Goal: Transaction & Acquisition: Purchase product/service

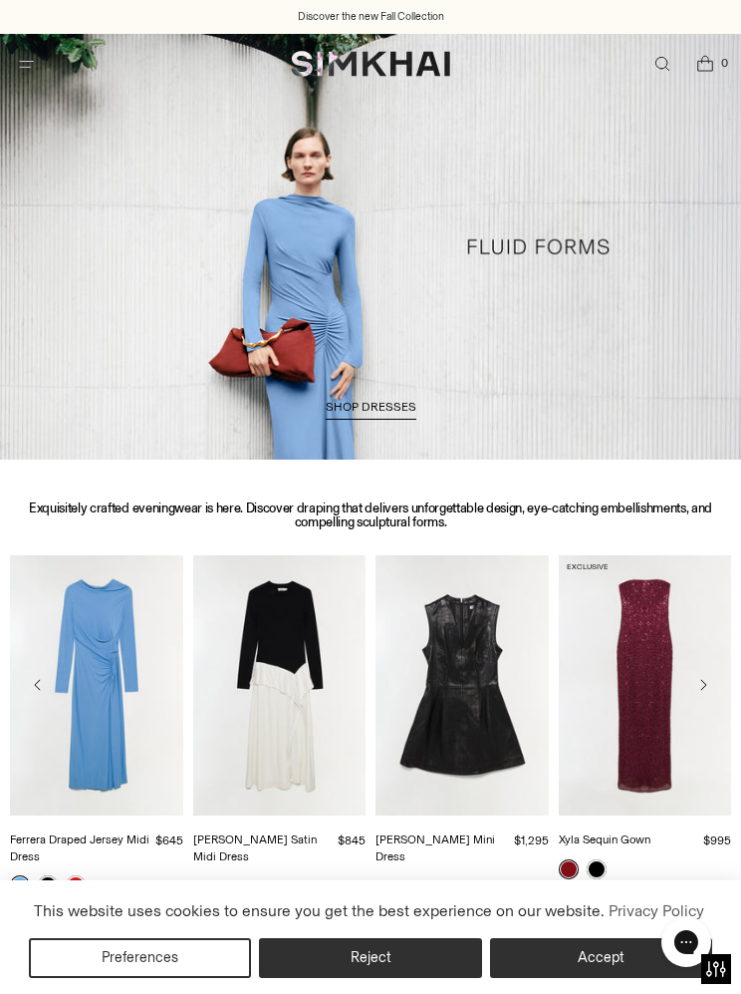
click at [24, 49] on span "Open menu modal" at bounding box center [26, 64] width 33 height 33
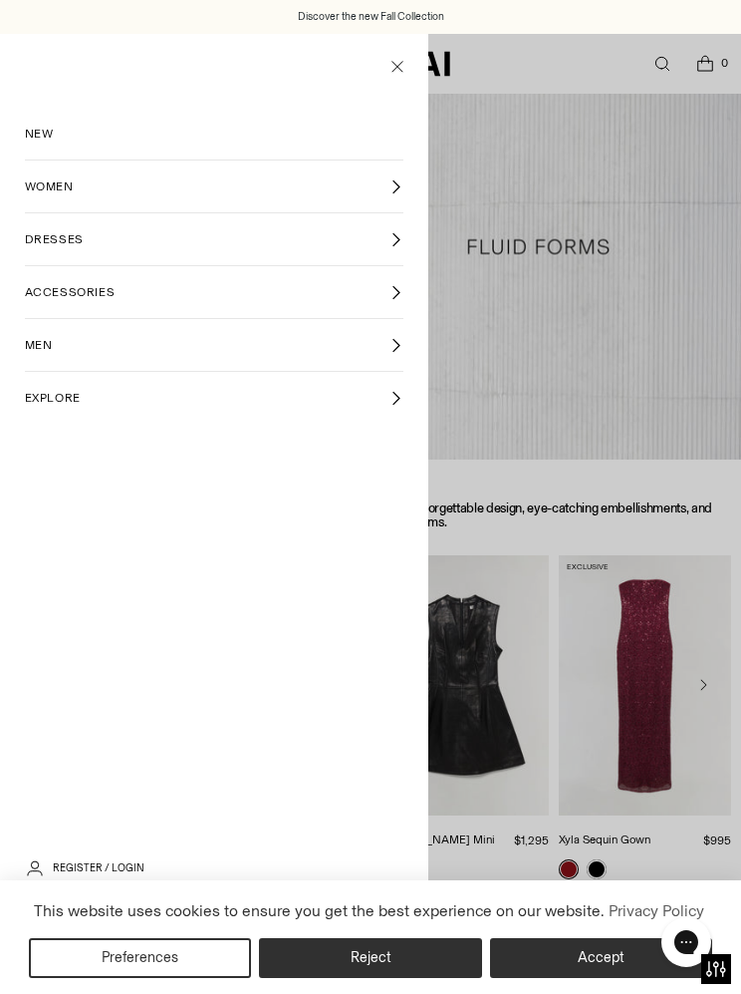
click at [51, 139] on span "NEW" at bounding box center [39, 134] width 29 height 18
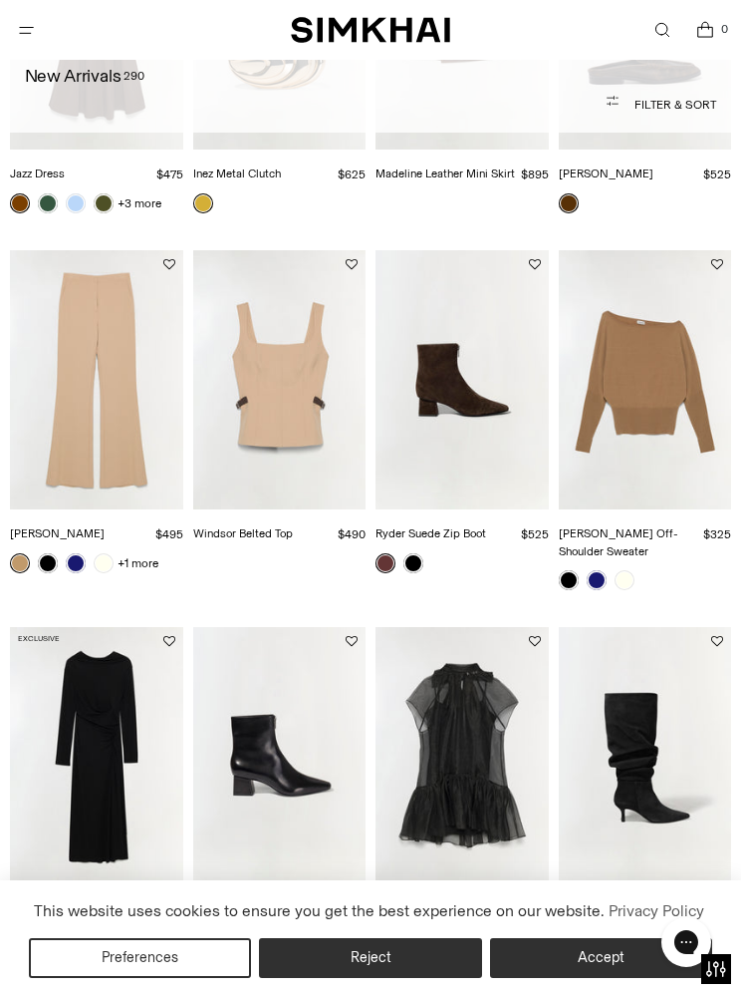
scroll to position [1548, 0]
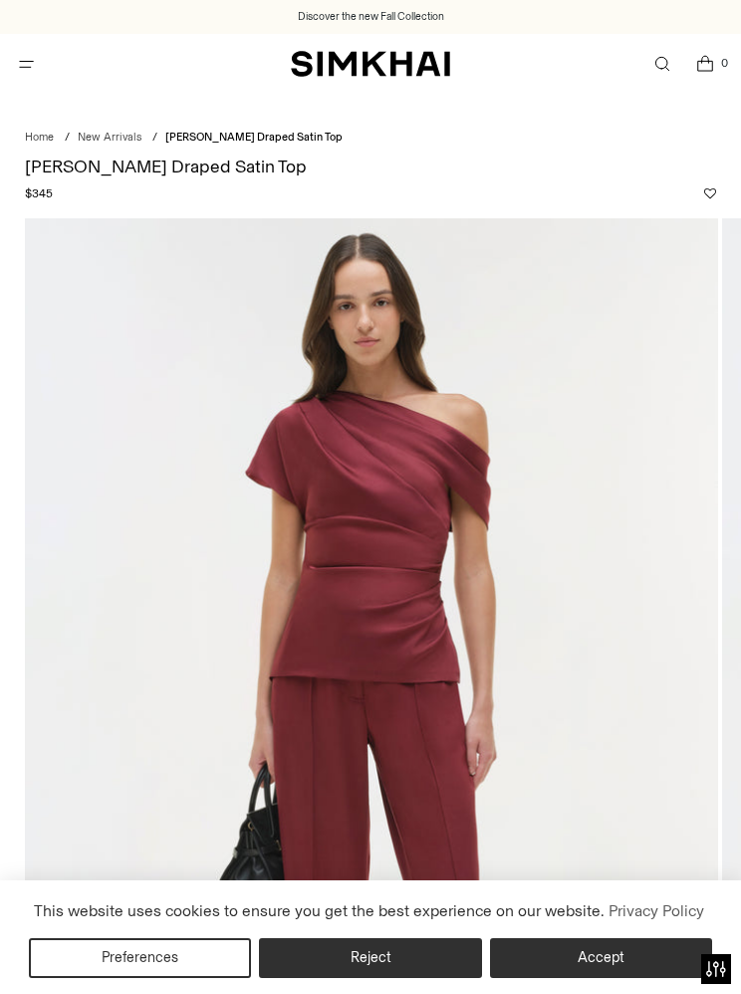
click at [630, 947] on button "Accept" at bounding box center [601, 958] width 222 height 40
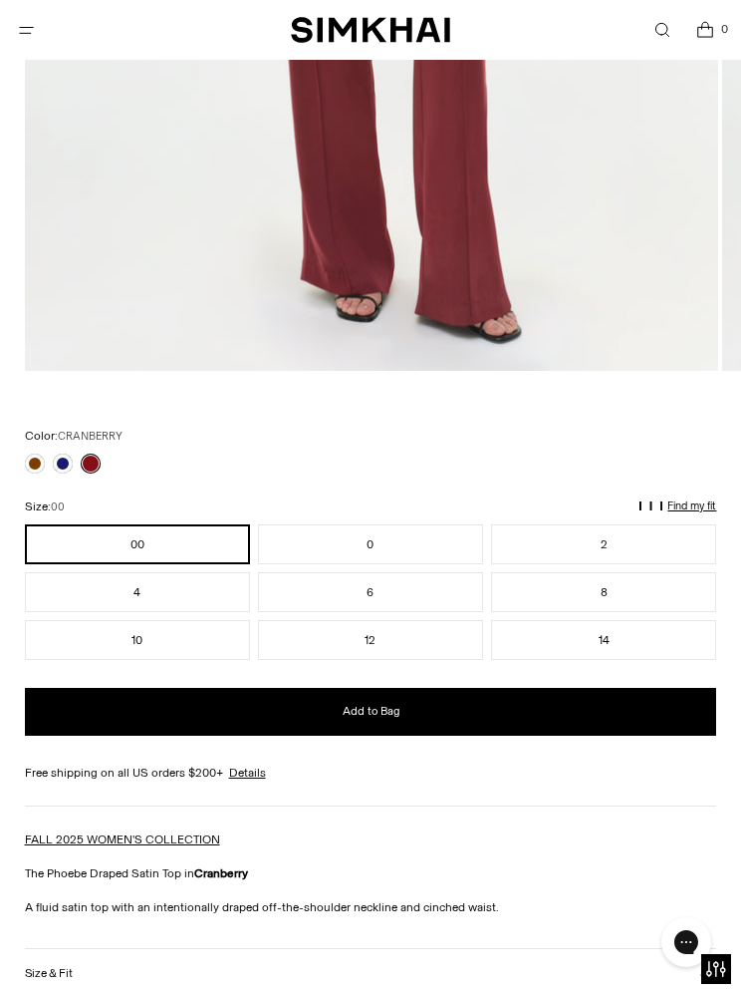
scroll to position [912, 0]
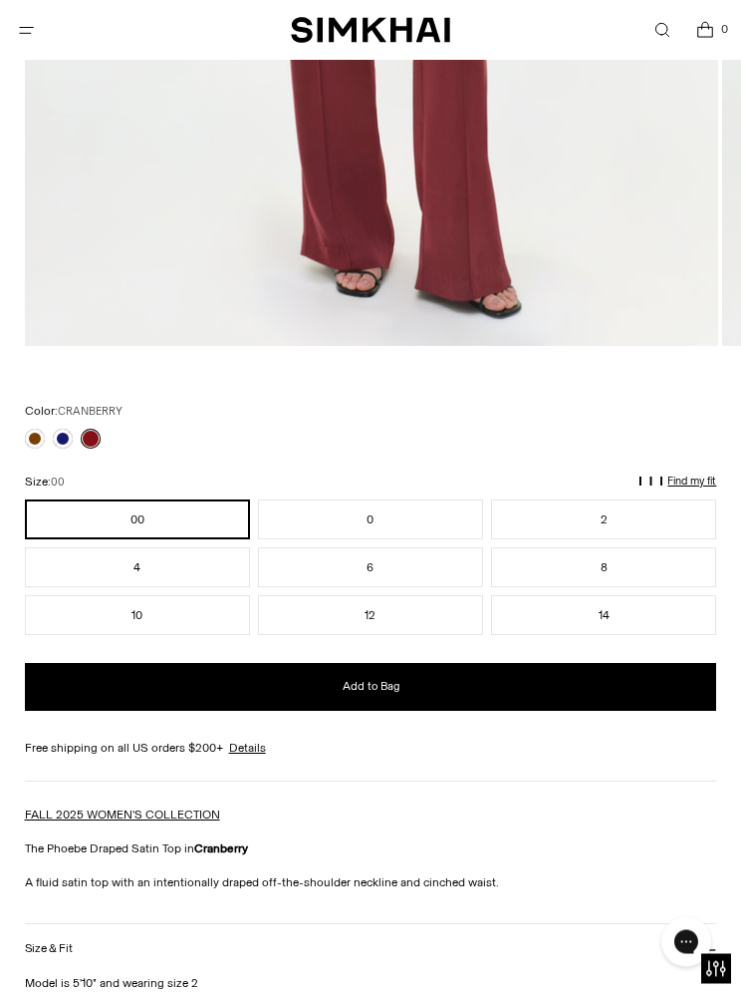
click at [178, 566] on button "4" at bounding box center [137, 568] width 225 height 40
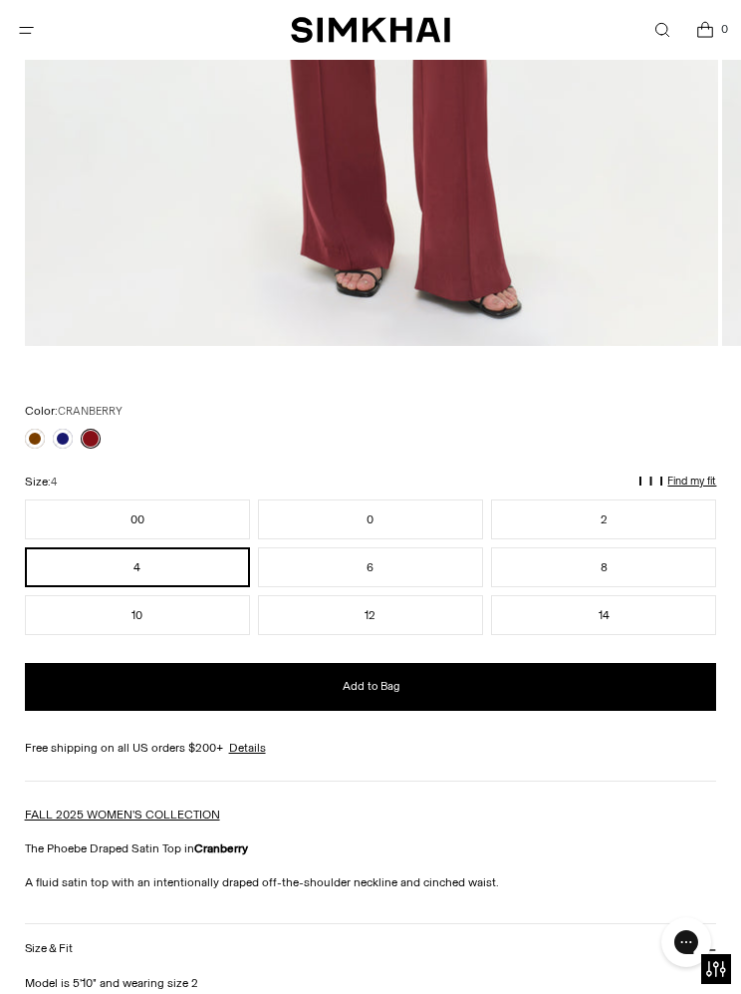
click at [493, 693] on button "Add to Bag" at bounding box center [371, 687] width 693 height 48
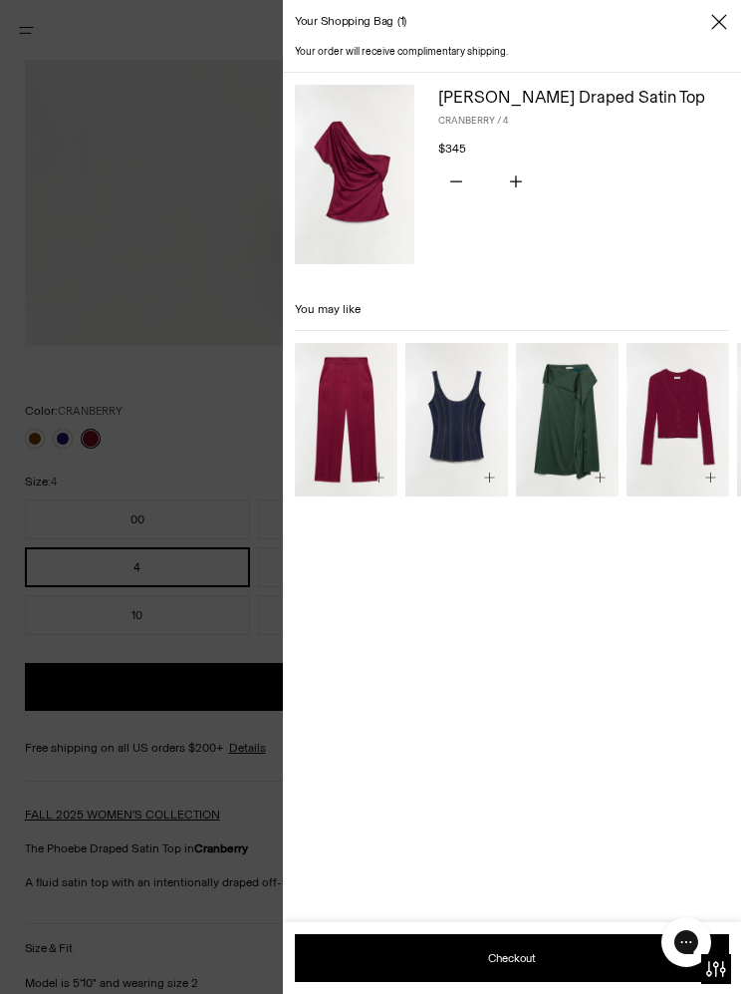
click at [370, 429] on img "Kyra Satin Wide Leg Pant" at bounding box center [346, 420] width 103 height 154
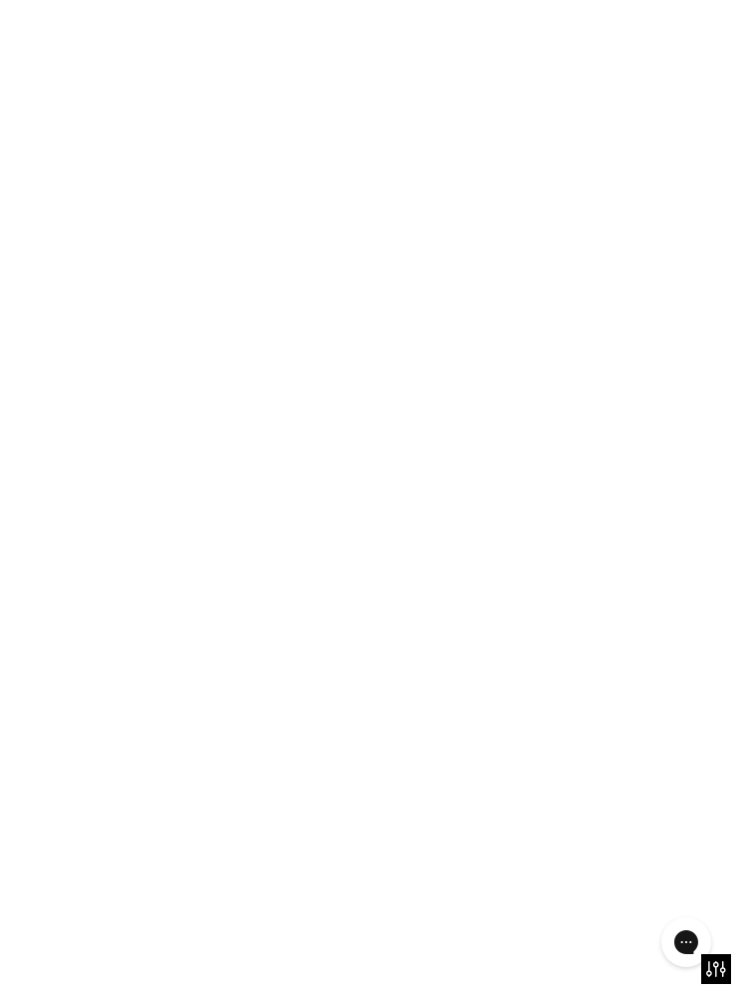
scroll to position [991, 0]
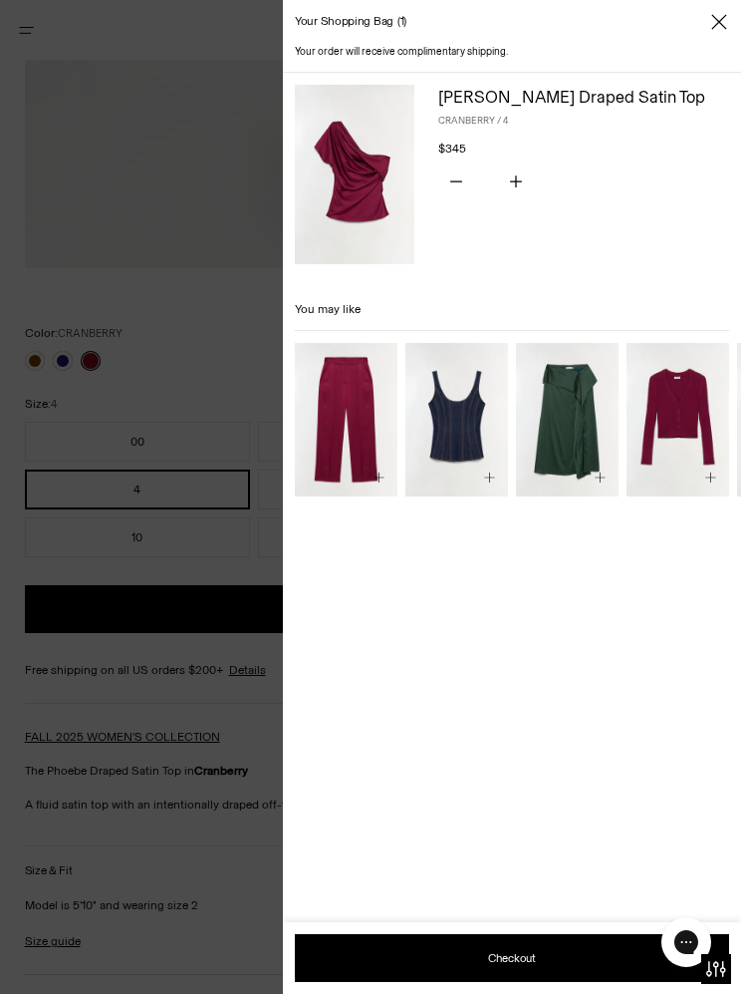
click at [719, 20] on icon "Close" at bounding box center [720, 22] width 16 height 20
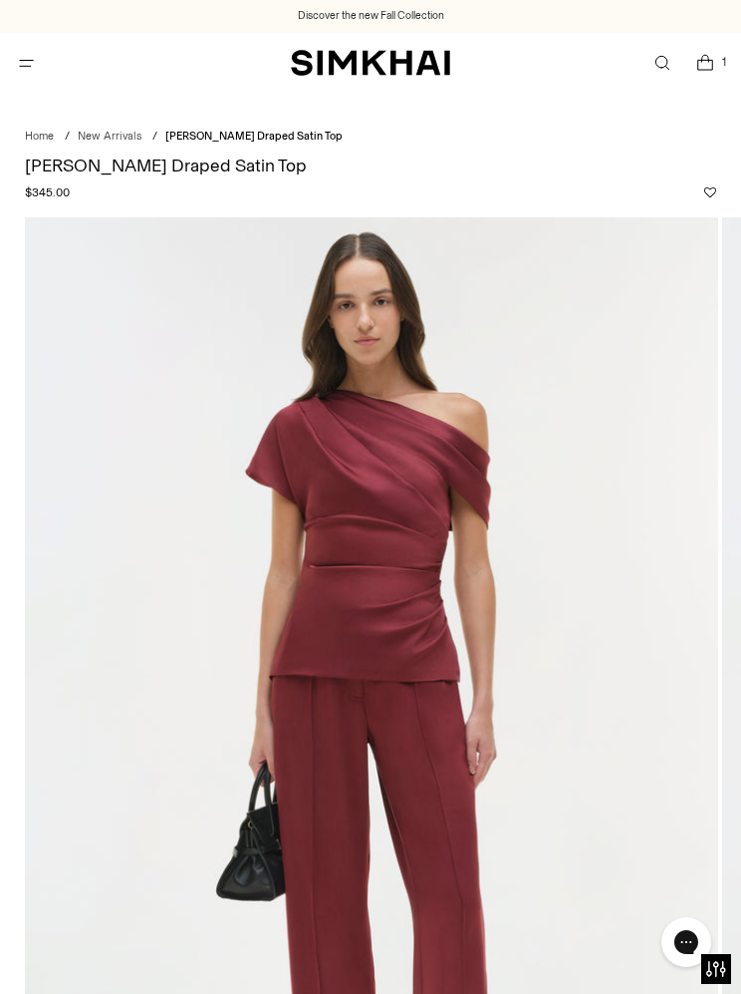
scroll to position [0, 0]
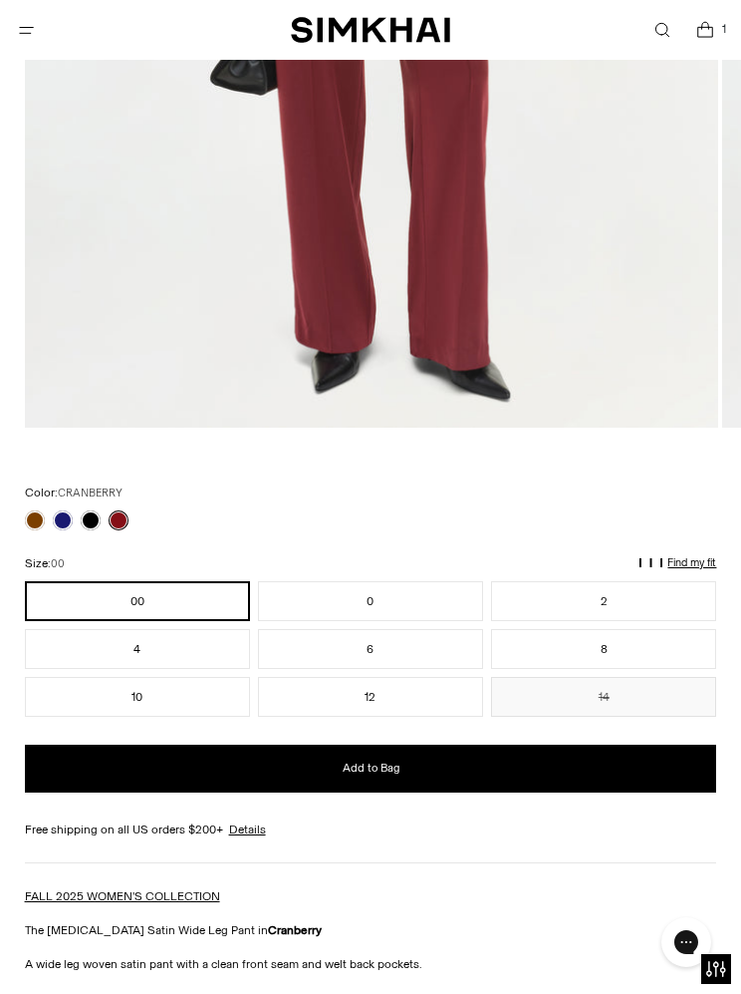
scroll to position [881, 0]
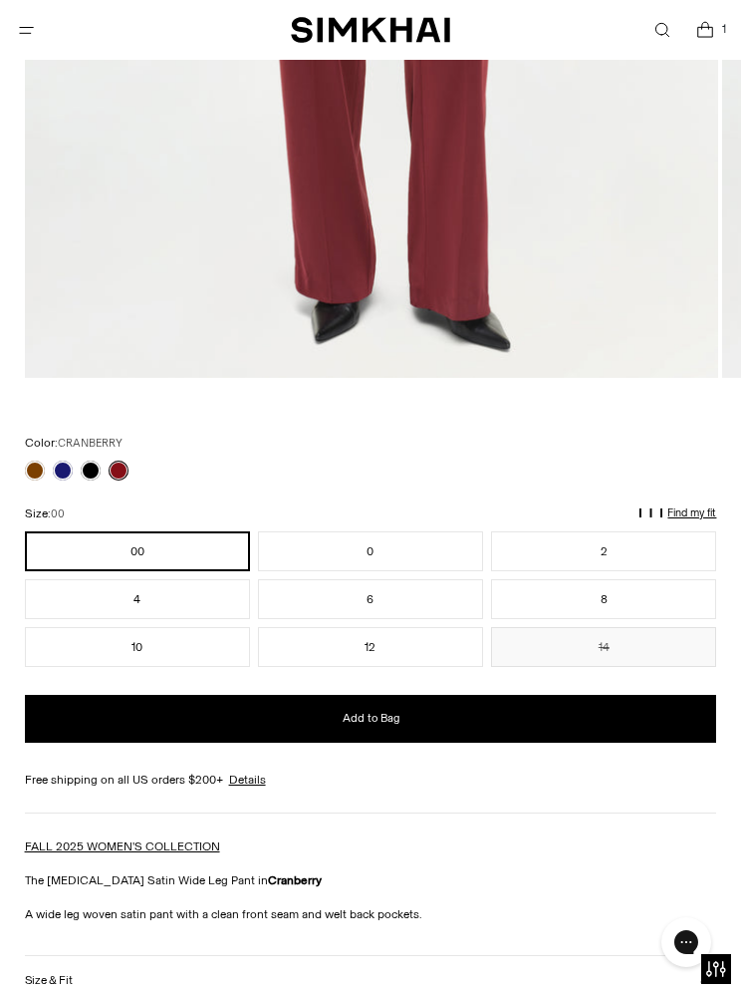
click at [180, 606] on button "4" at bounding box center [137, 599] width 225 height 40
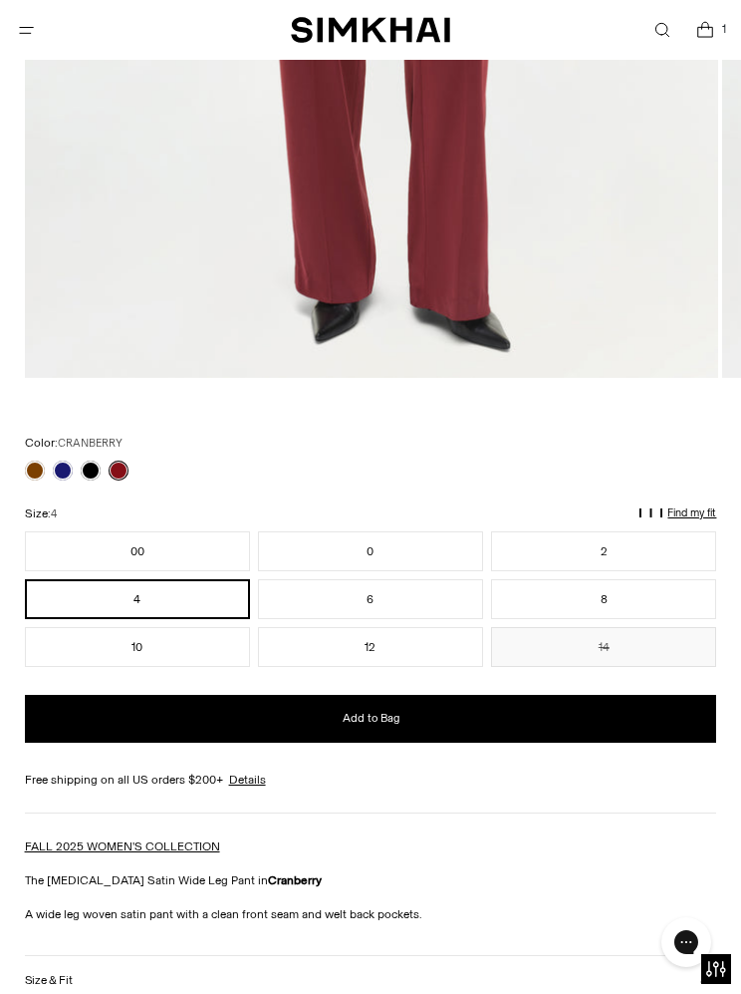
click at [490, 730] on button "Add to Bag" at bounding box center [371, 719] width 693 height 48
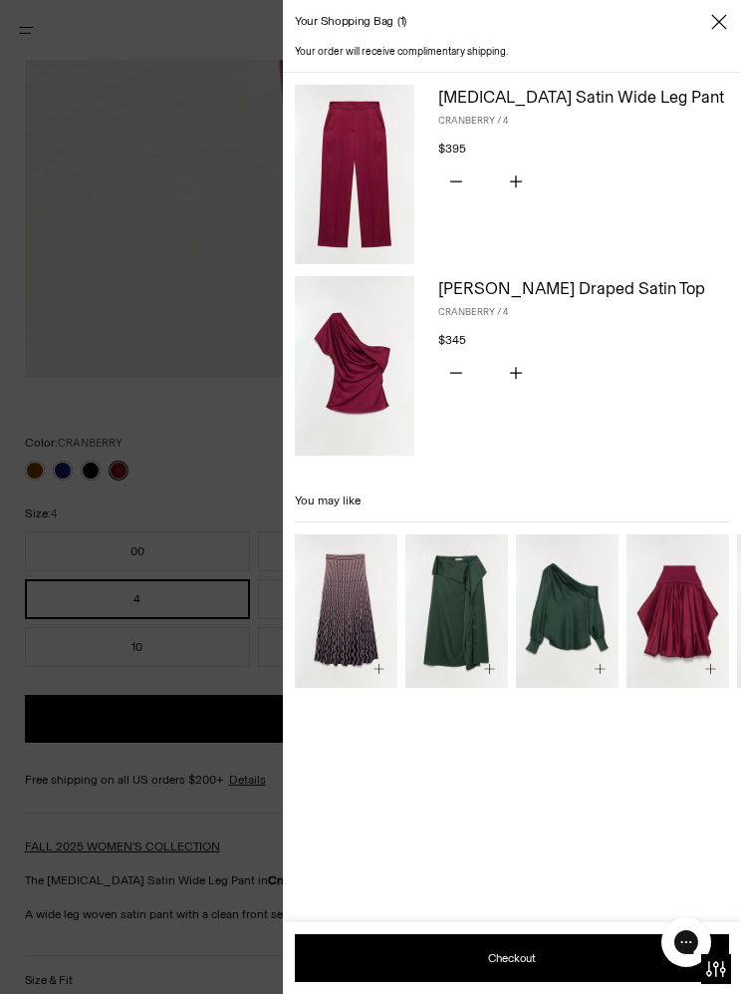
click at [726, 14] on icon "Close" at bounding box center [720, 22] width 16 height 20
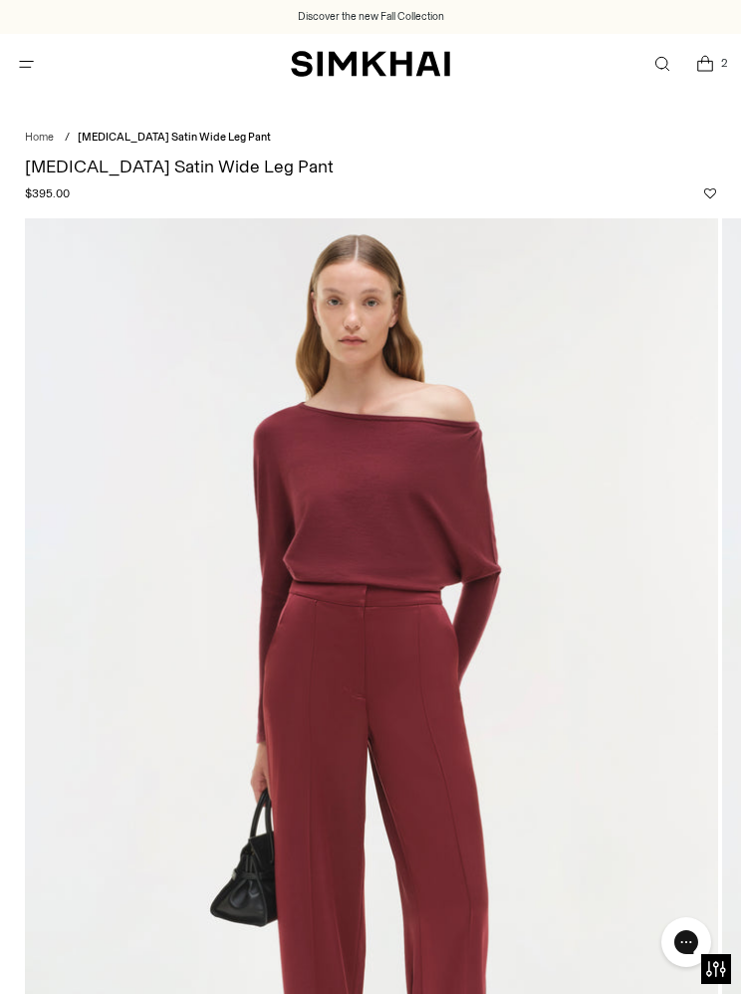
scroll to position [959, 0]
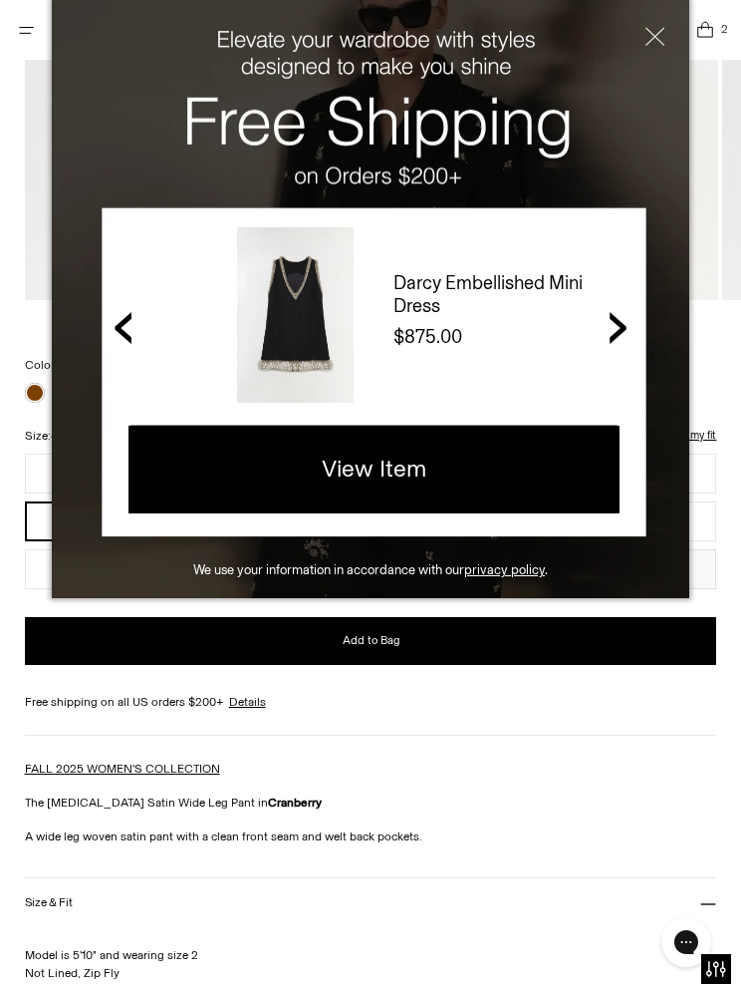
click at [650, 31] on button "Close" at bounding box center [642, 45] width 96 height 90
